Goal: Check status

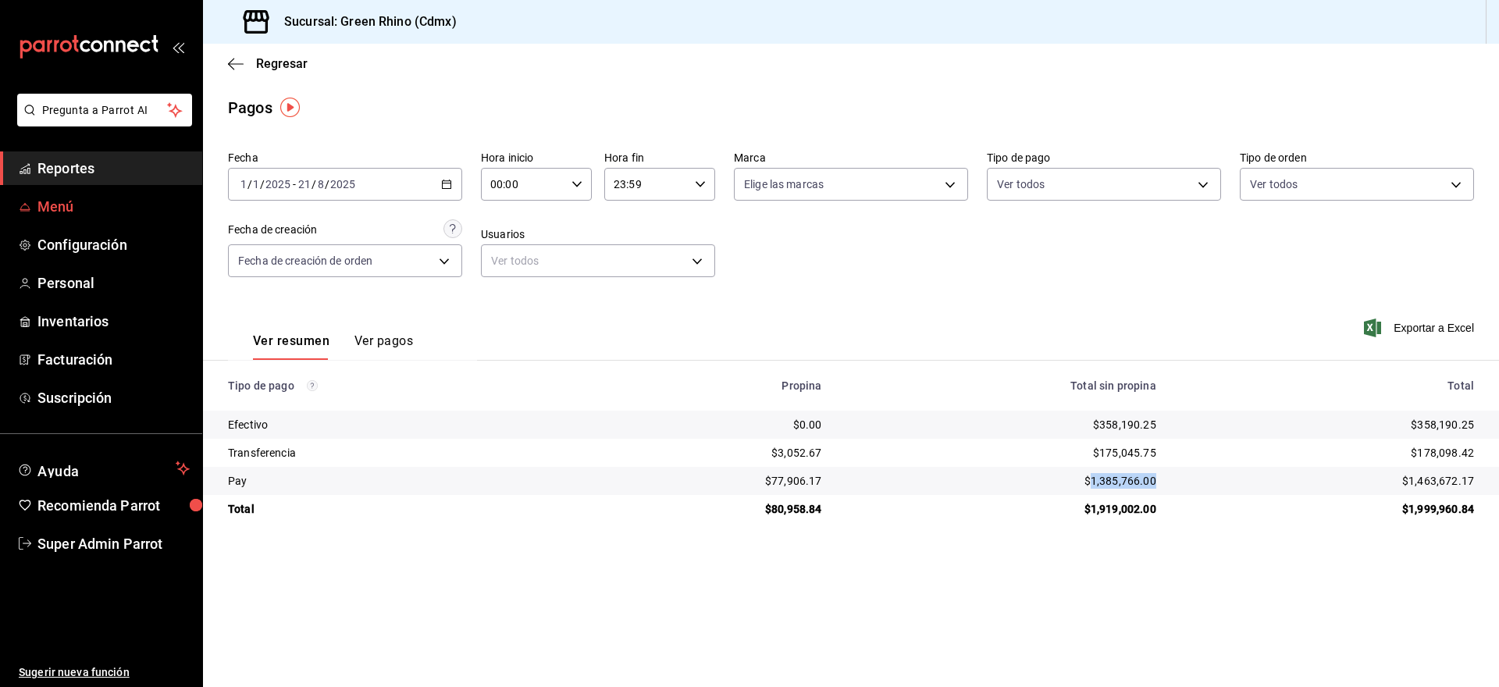
click at [78, 219] on link "Menú" at bounding box center [101, 207] width 202 height 34
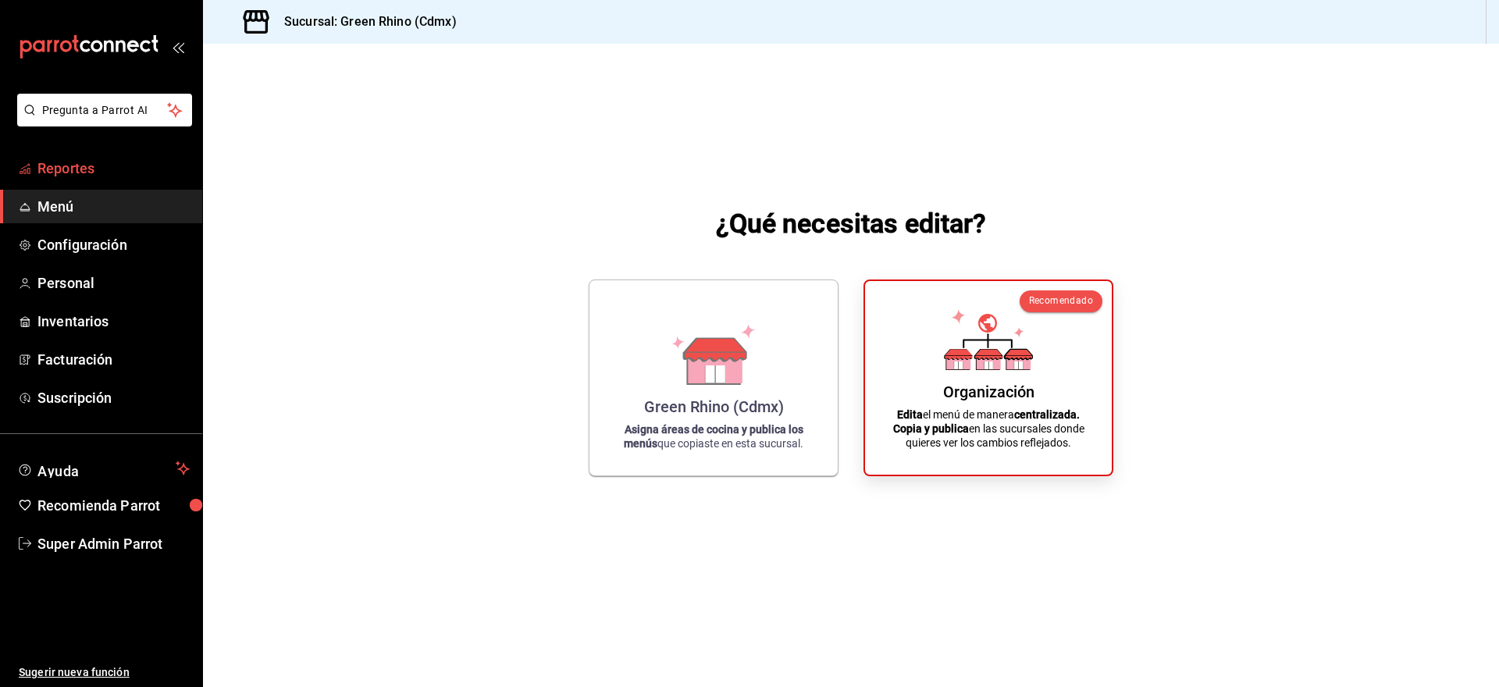
click at [66, 163] on span "Reportes" at bounding box center [113, 168] width 152 height 21
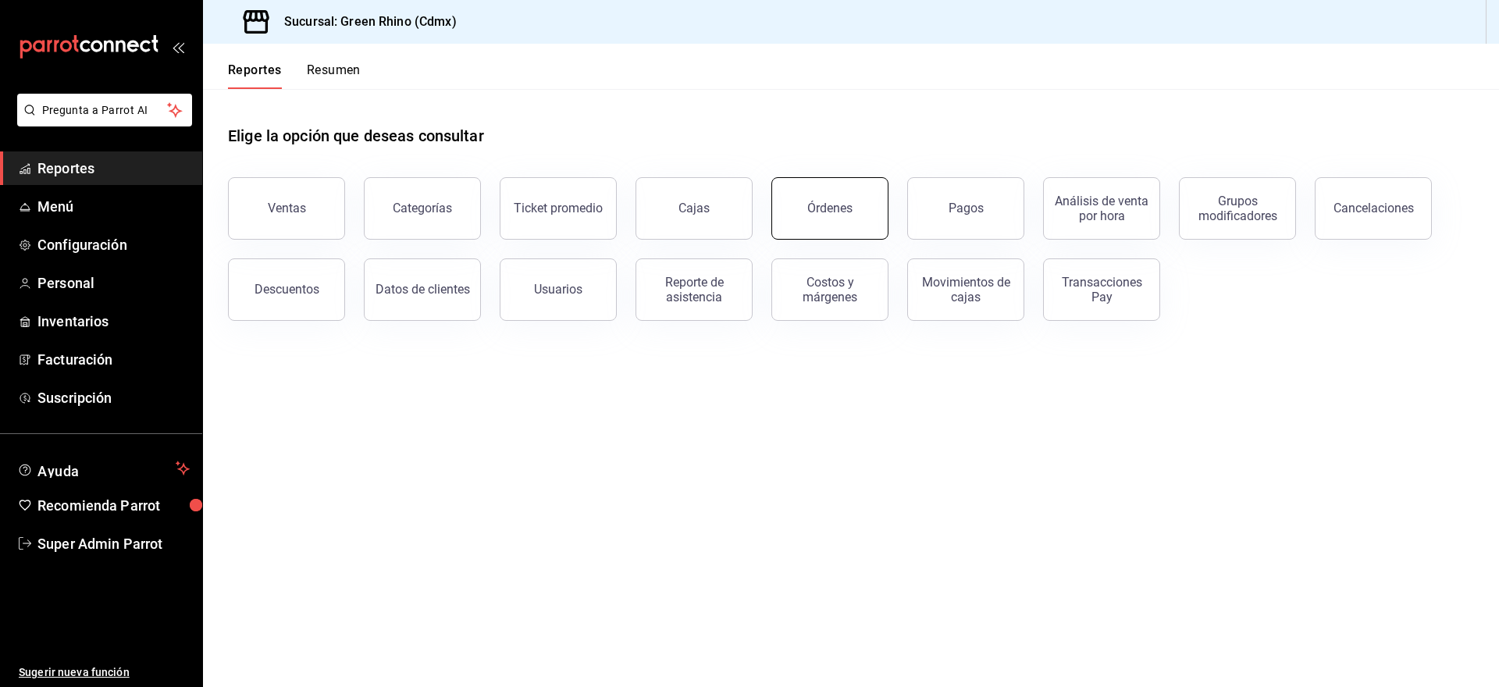
click at [828, 194] on button "Órdenes" at bounding box center [829, 208] width 117 height 62
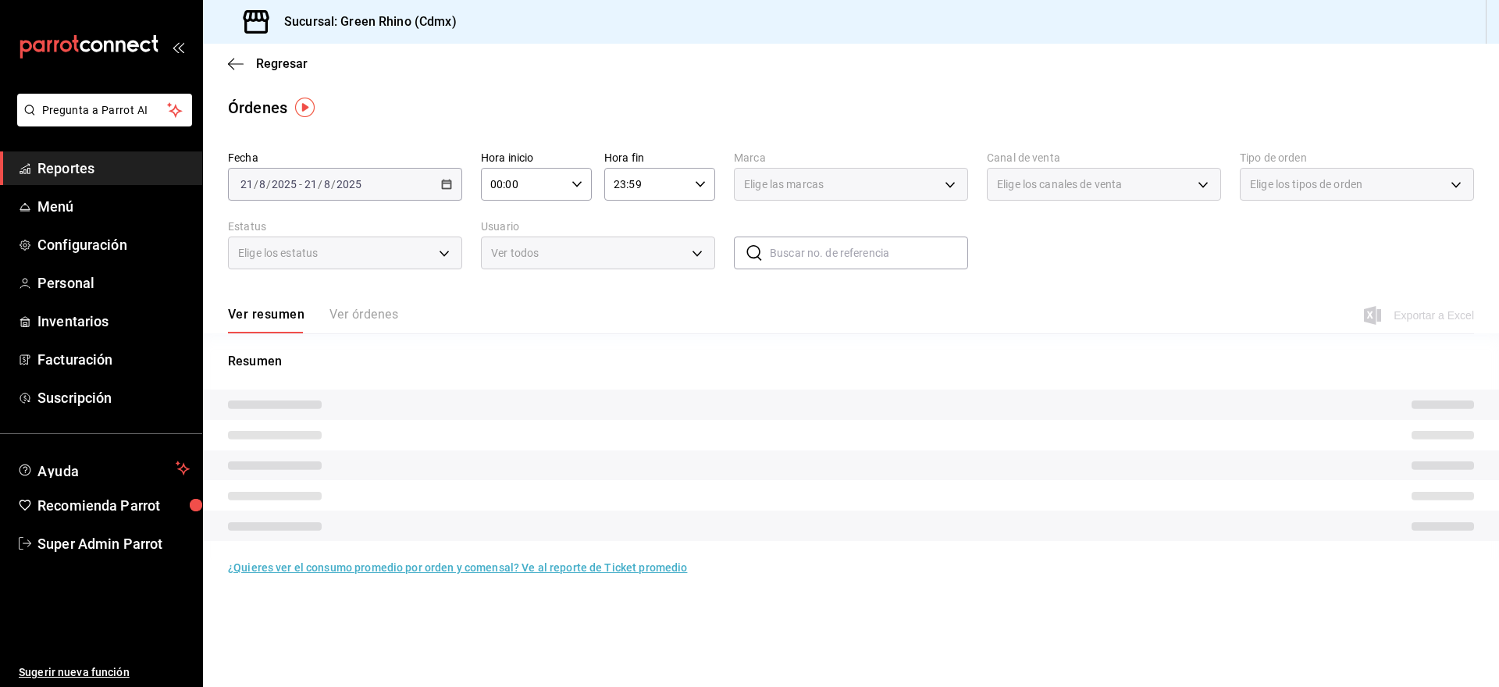
click at [387, 185] on div "[DATE] [DATE] - [DATE] [DATE]" at bounding box center [345, 184] width 234 height 33
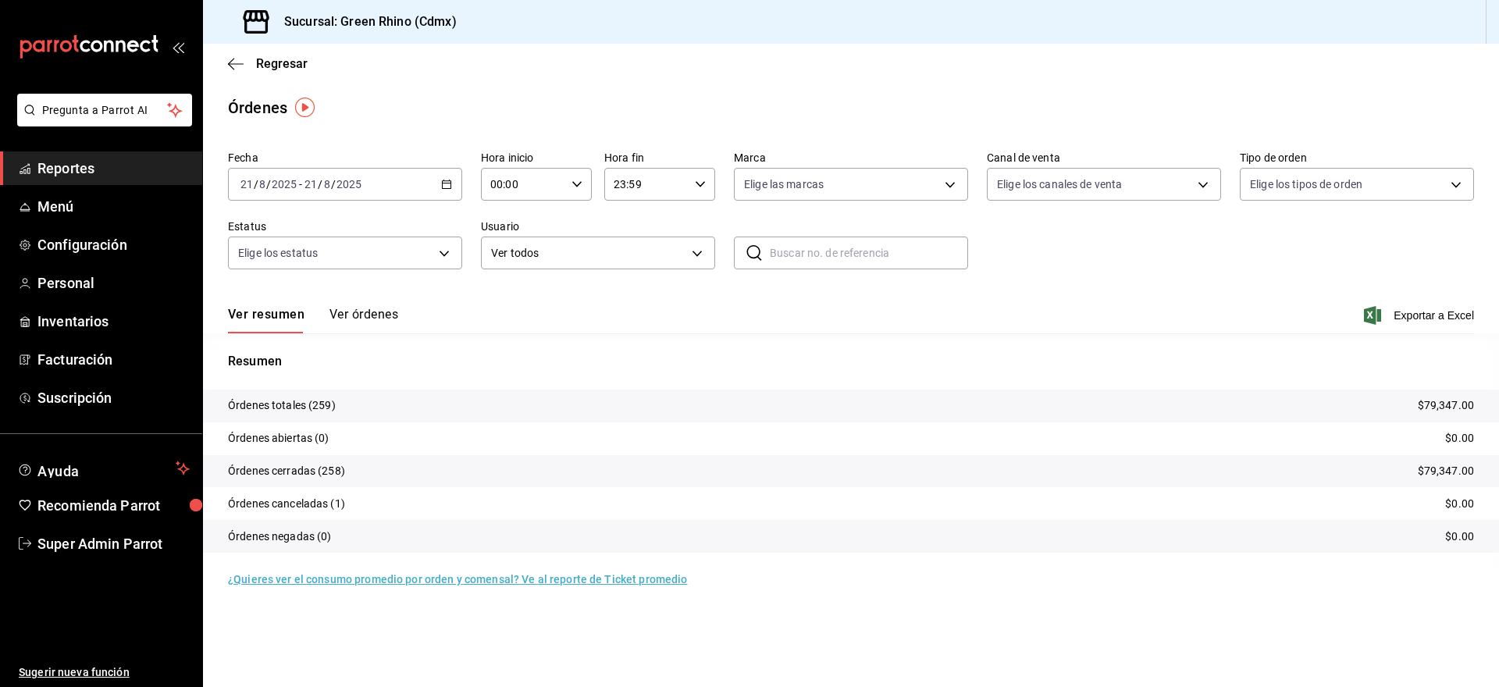
click at [348, 191] on div "[DATE] [DATE] - [DATE] [DATE]" at bounding box center [345, 184] width 234 height 33
click at [304, 302] on span "Semana actual" at bounding box center [301, 302] width 121 height 16
